Goal: Navigation & Orientation: Find specific page/section

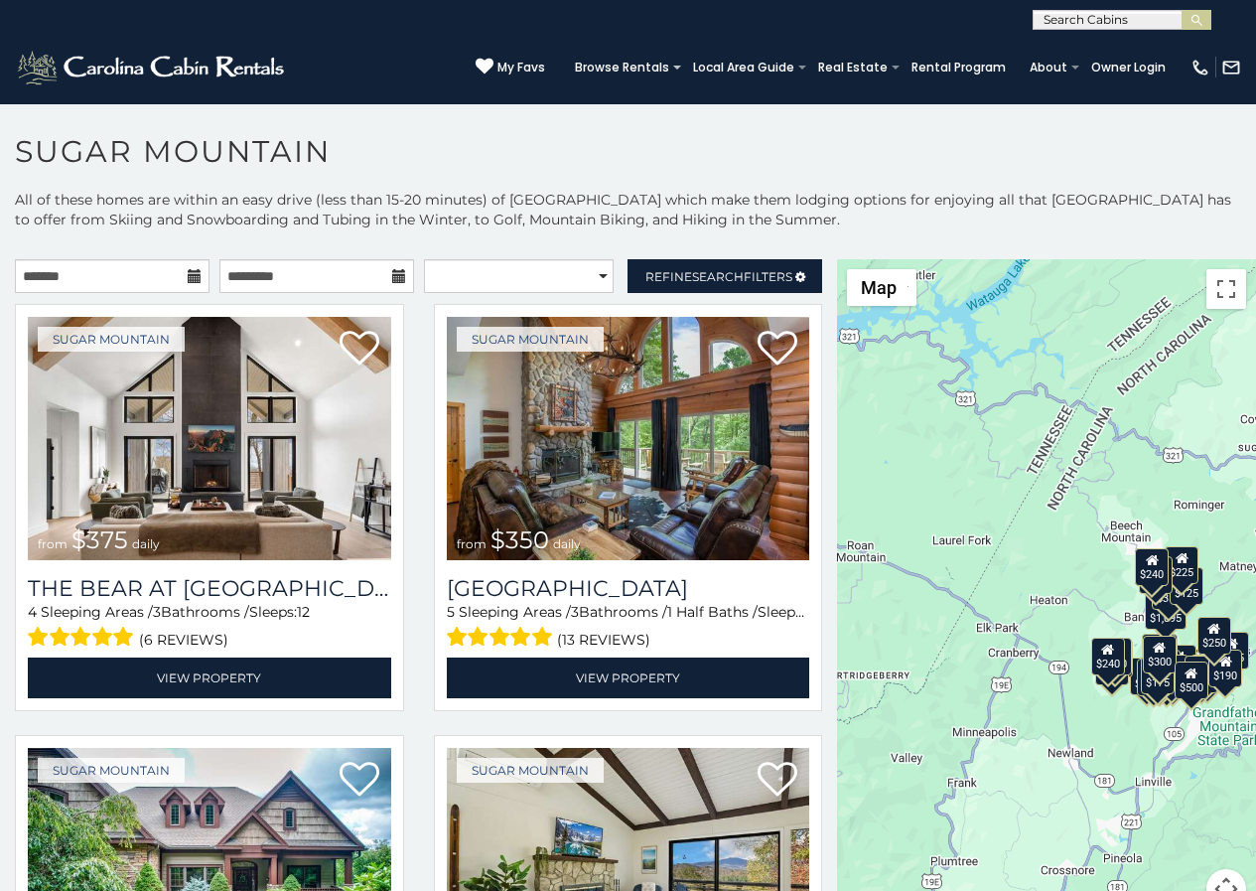
scroll to position [61, 0]
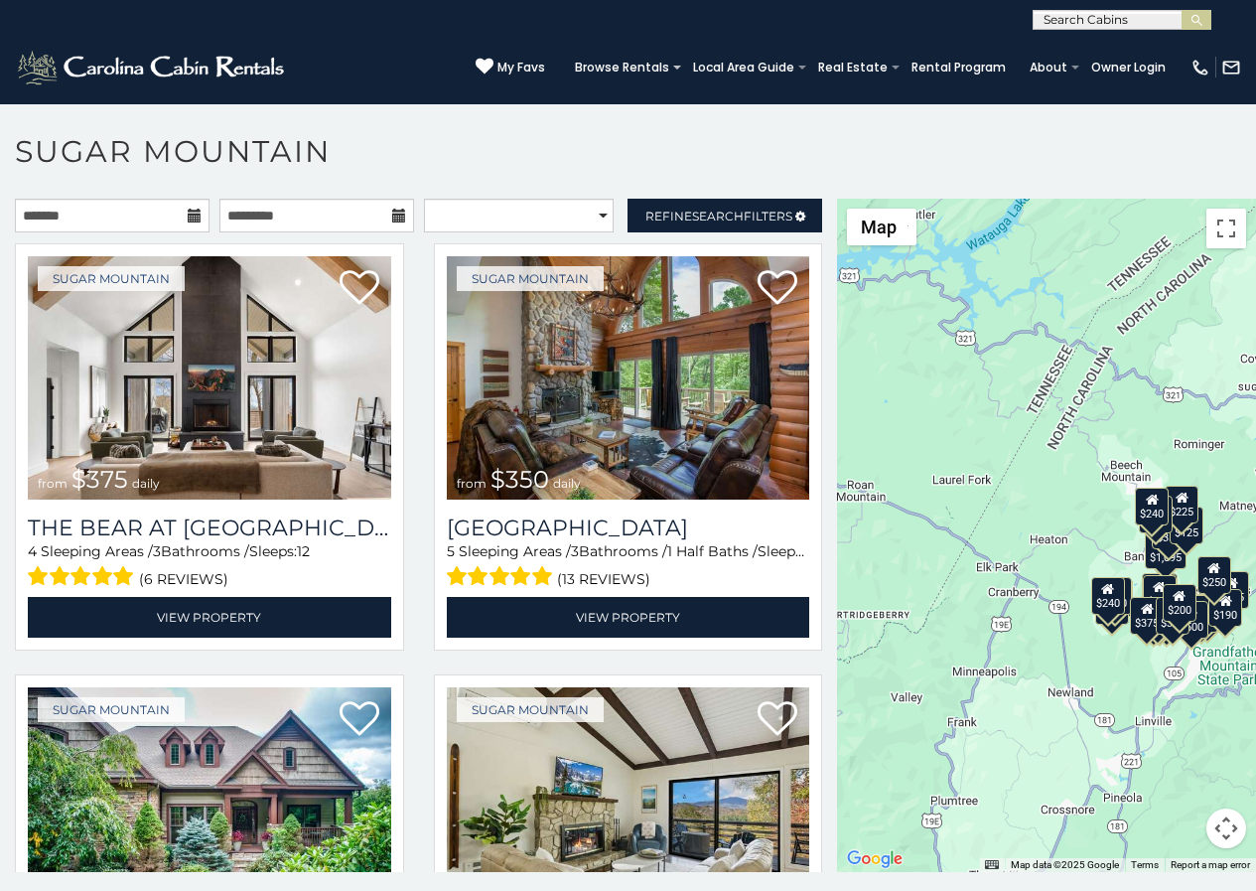
click at [509, 886] on p at bounding box center [628, 545] width 1256 height 693
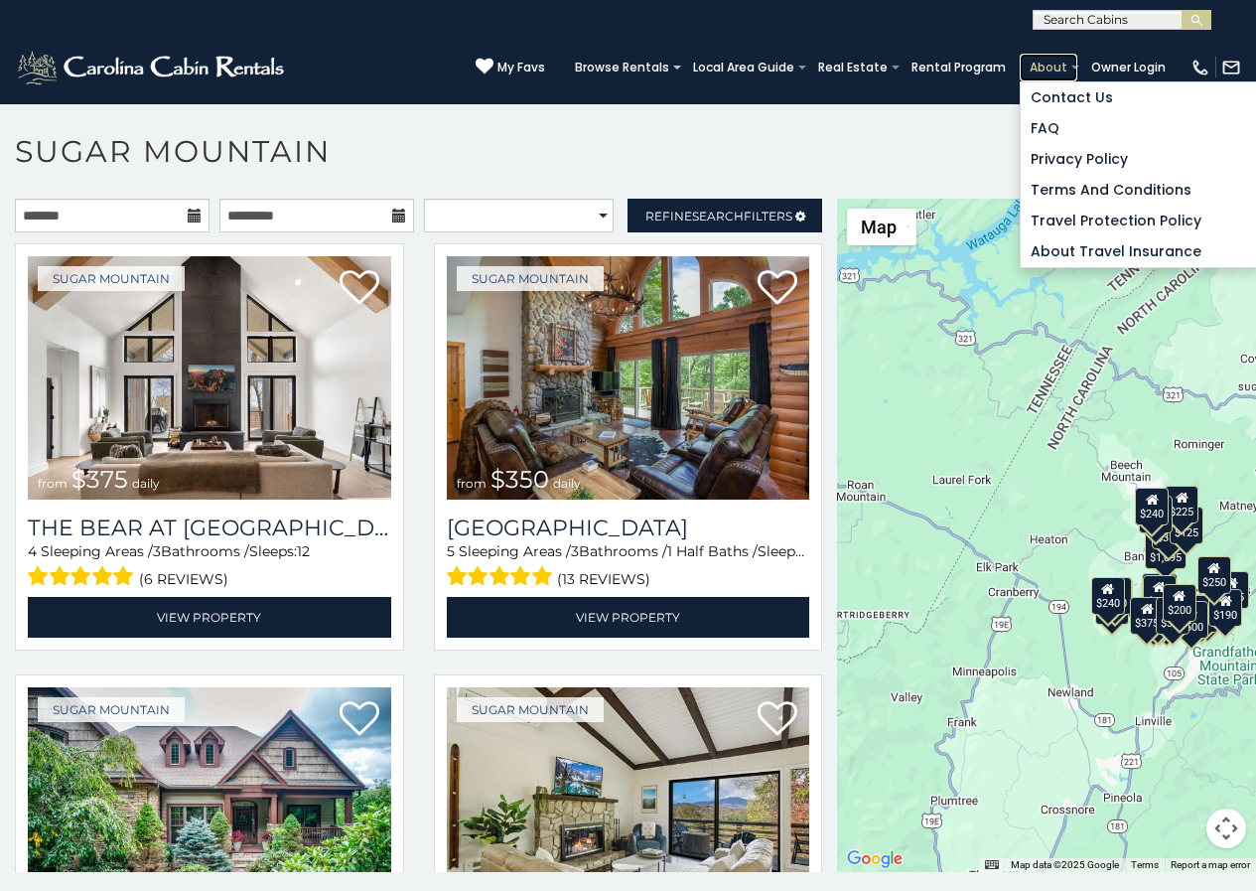
click at [1070, 56] on link "About" at bounding box center [1049, 68] width 58 height 28
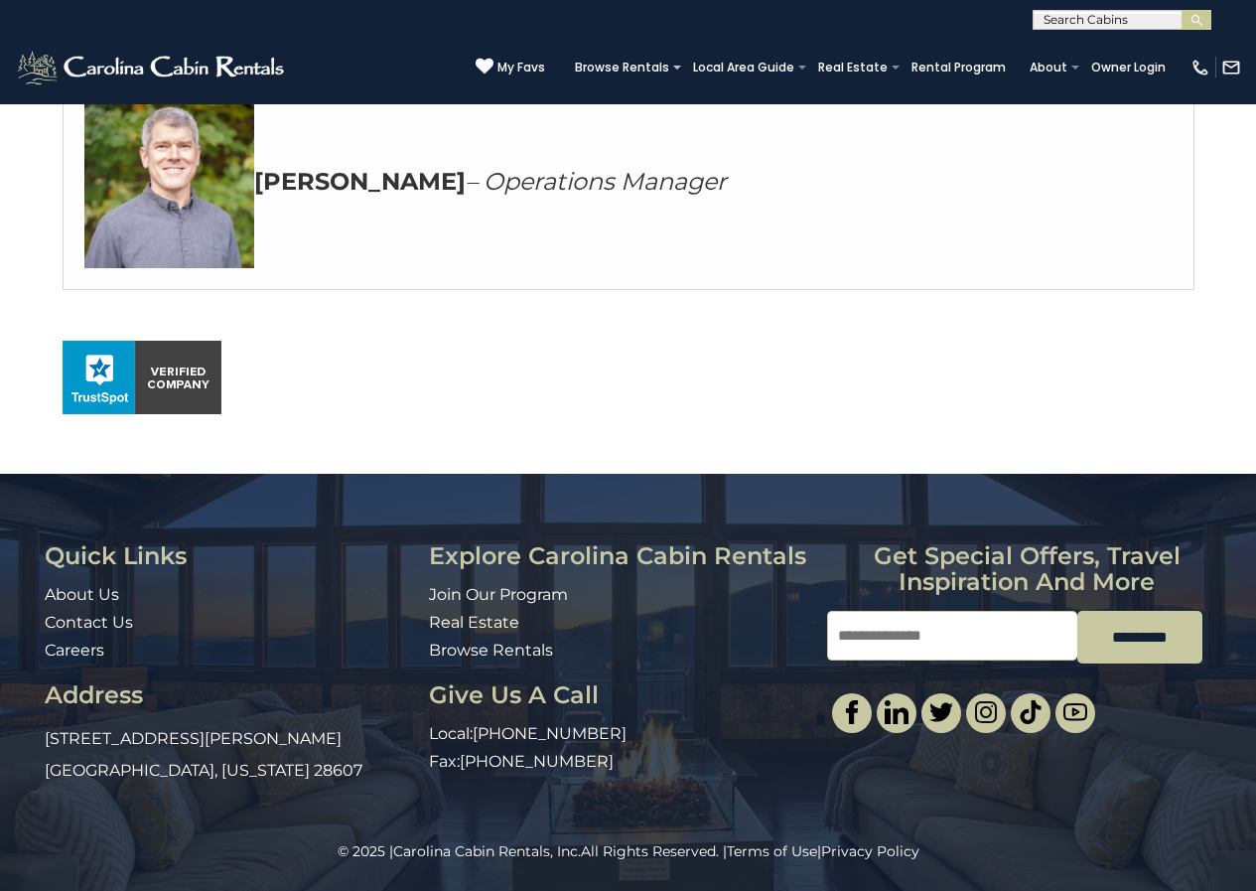
scroll to position [1205, 0]
click at [853, 886] on div "© 2025 | Carolina Cabin Rentals, Inc. All Rights Reserved. | Terms of Use | Pri…" at bounding box center [628, 866] width 1256 height 50
click at [1196, 13] on img "submit" at bounding box center [1196, 20] width 15 height 15
